Goal: Find specific page/section: Find specific page/section

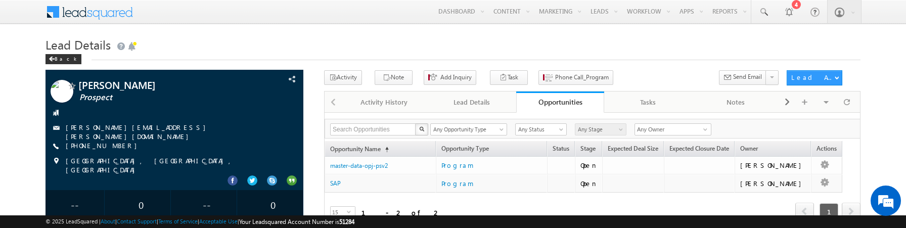
scroll to position [23, 0]
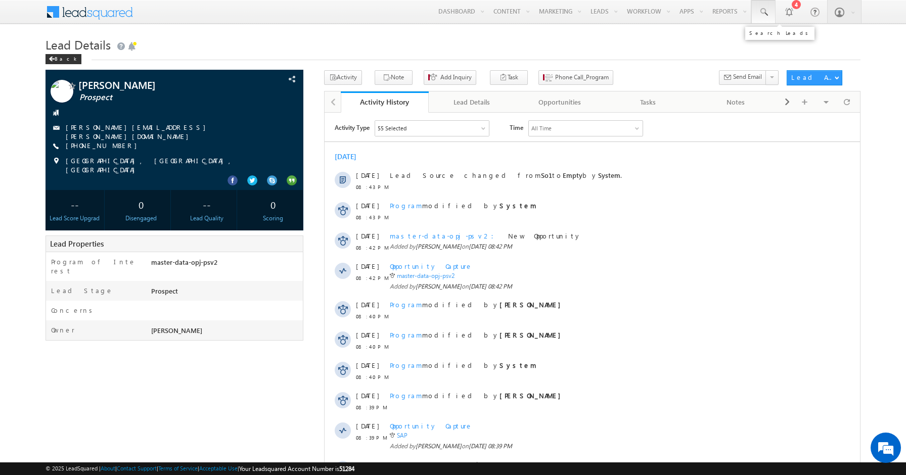
click at [770, 20] on link at bounding box center [763, 11] width 24 height 23
paste input "+91-8929139249"
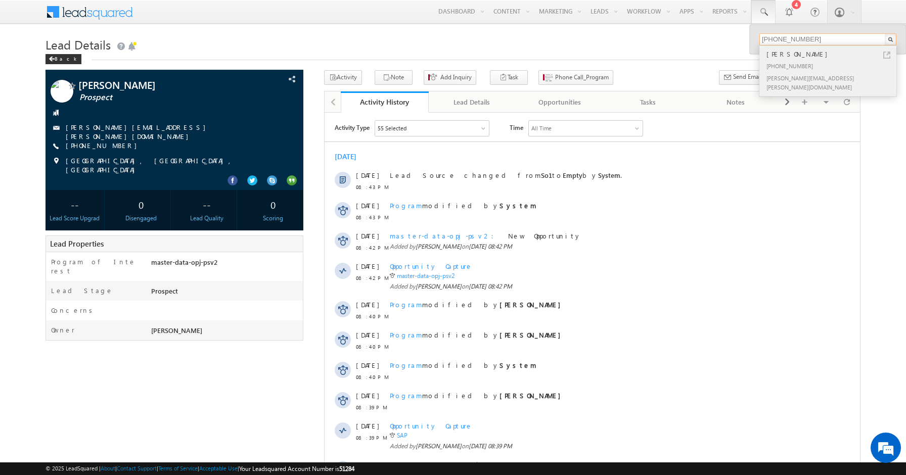
drag, startPoint x: 776, startPoint y: 39, endPoint x: 797, endPoint y: 60, distance: 29.3
click at [797, 46] on div "+91-8929139249 Govinda Sawayn +91-8929139249 sudheer.setty+Govinda4@upgrad.com" at bounding box center [827, 39] width 137 height 12
type input "+91-8929139249"
click at [808, 56] on div "Govinda Sawayn" at bounding box center [831, 54] width 135 height 11
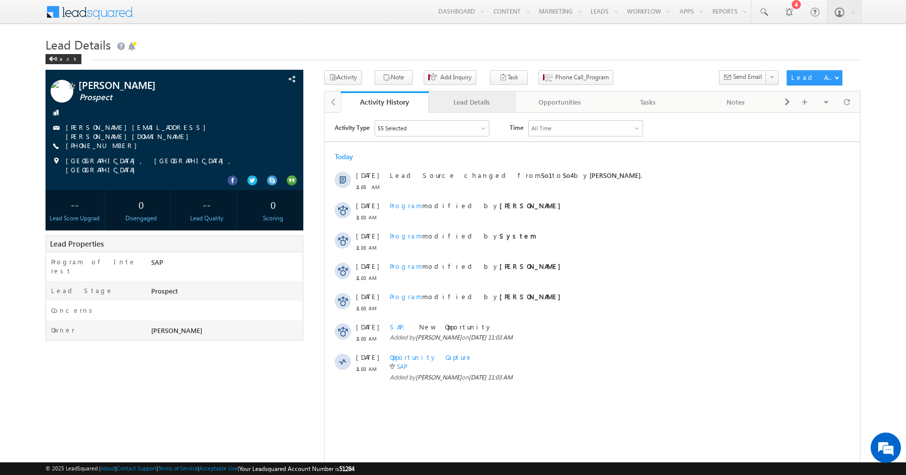
click at [467, 104] on div "Lead Details" at bounding box center [472, 102] width 71 height 12
